Goal: Consume media (video, audio)

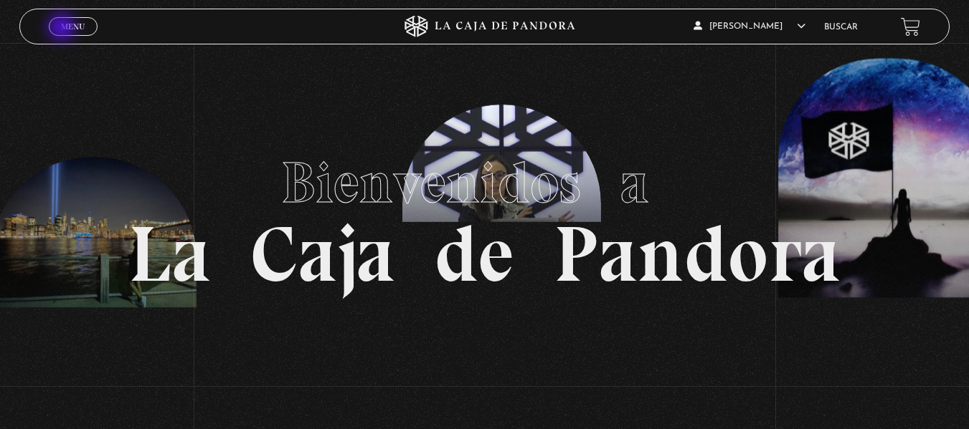
click at [63, 29] on span "Menu" at bounding box center [73, 26] width 24 height 9
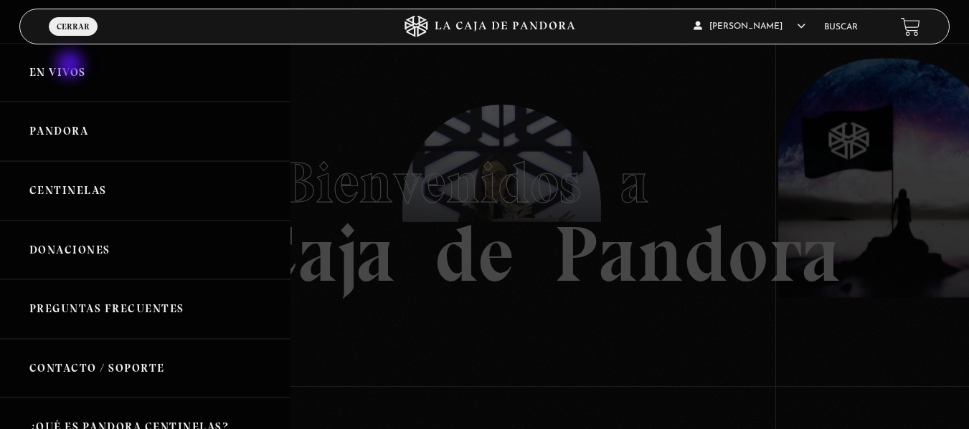
click at [71, 66] on link "En vivos" at bounding box center [145, 73] width 290 height 60
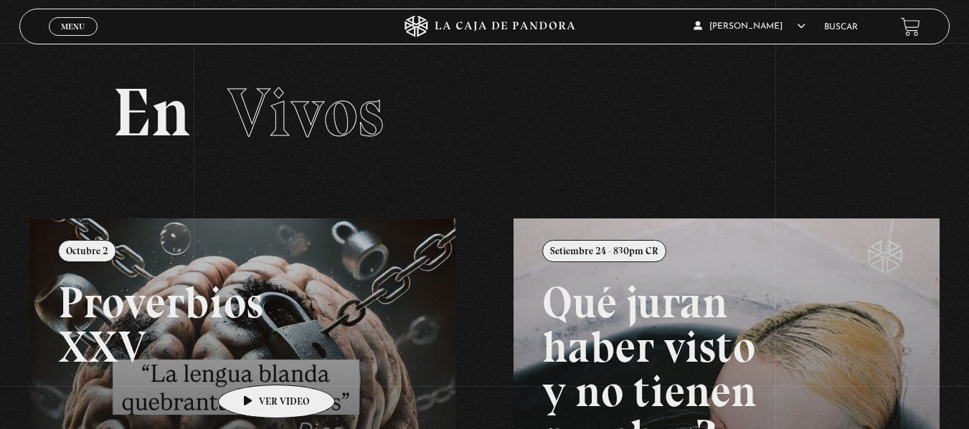
click at [254, 364] on link at bounding box center [513, 433] width 969 height 429
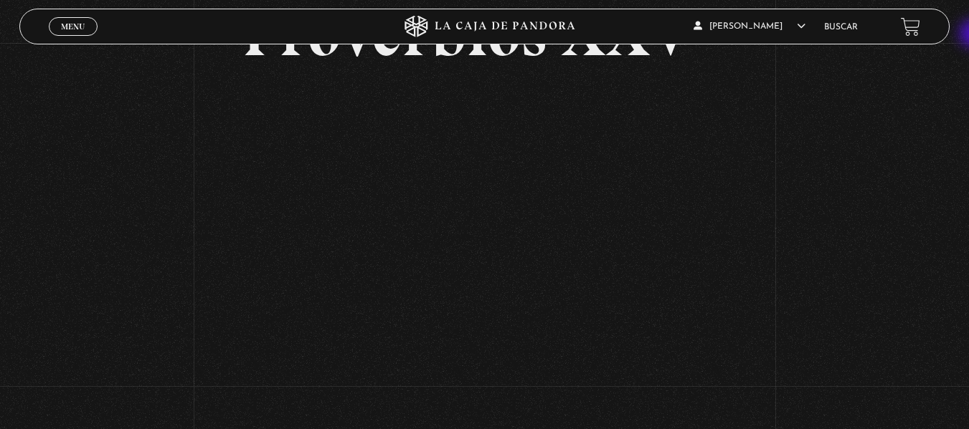
scroll to position [106, 0]
